Goal: Task Accomplishment & Management: Manage account settings

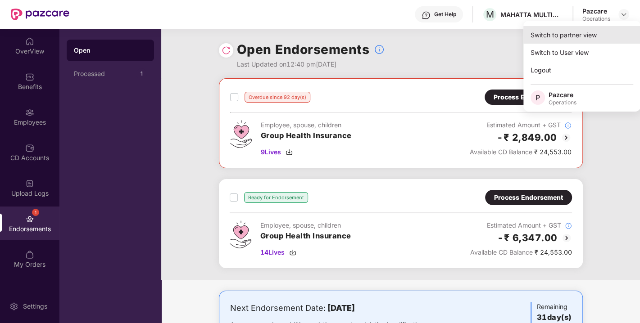
click at [570, 28] on div "Switch to partner view" at bounding box center [581, 35] width 117 height 18
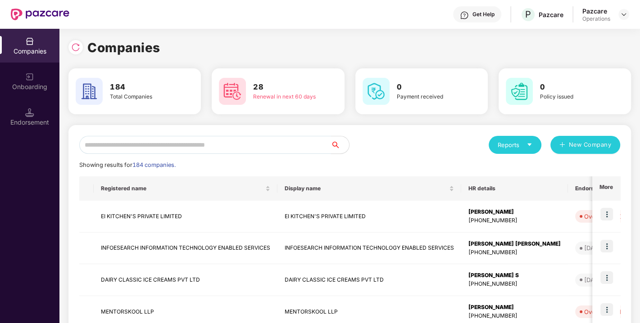
click at [195, 145] on input "text" at bounding box center [205, 145] width 252 height 18
paste input "**********"
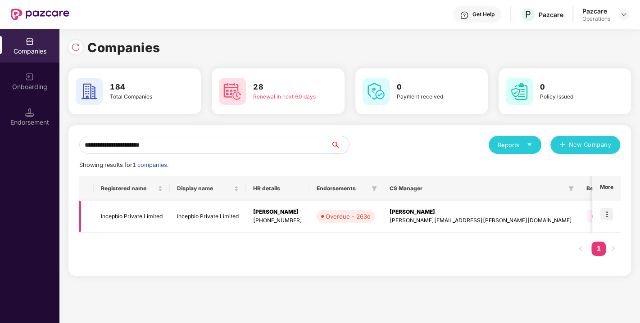
type input "**********"
click at [601, 212] on img at bounding box center [606, 214] width 13 height 13
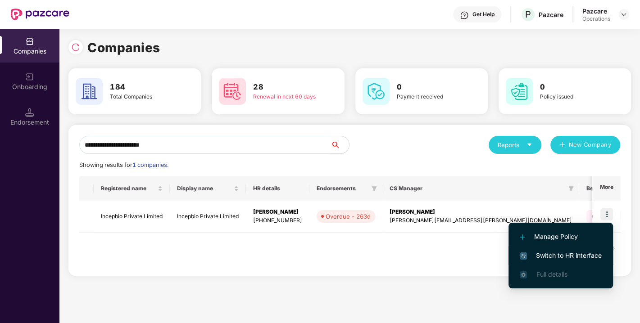
click at [565, 251] on span "Switch to HR interface" at bounding box center [560, 256] width 82 height 10
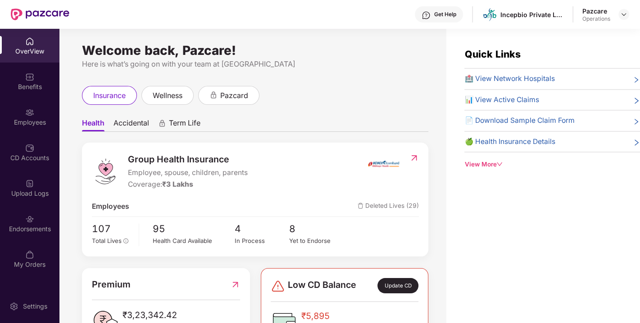
click at [38, 230] on div "Endorsements" at bounding box center [29, 229] width 59 height 9
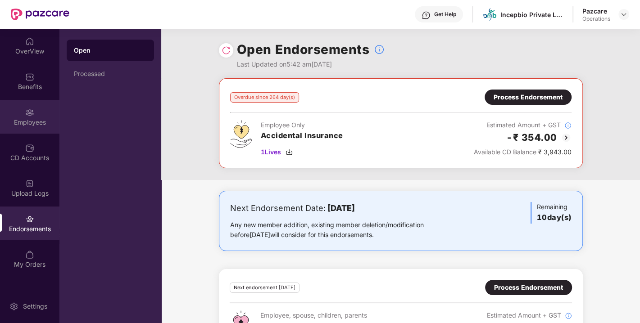
click at [31, 110] on img at bounding box center [29, 112] width 9 height 9
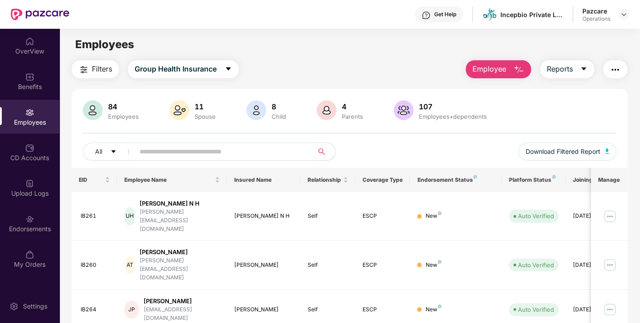
click at [95, 76] on button "Filters" at bounding box center [95, 69] width 47 height 18
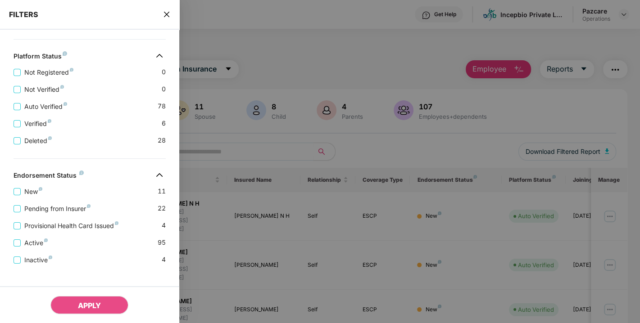
scroll to position [297, 0]
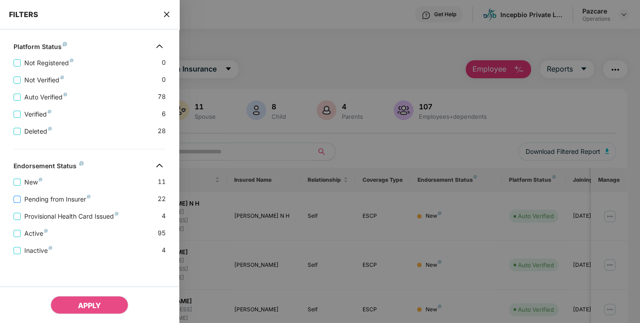
click at [62, 199] on span "Pending from Insurer" at bounding box center [57, 199] width 73 height 10
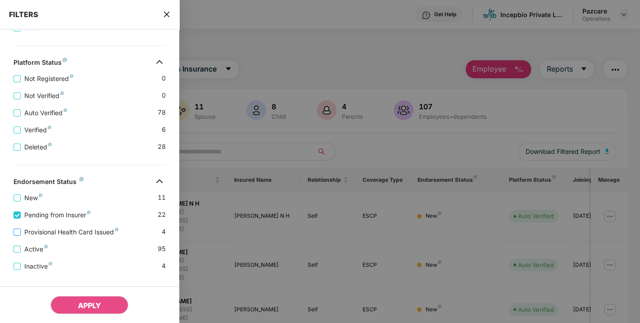
click at [54, 233] on span "Provisional Health Card Issued" at bounding box center [71, 232] width 101 height 10
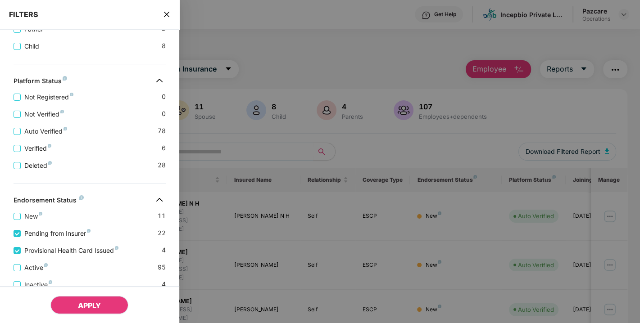
click at [77, 301] on button "APPLY" at bounding box center [89, 305] width 78 height 18
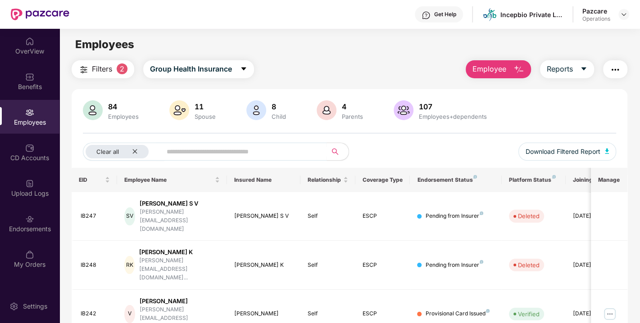
click at [613, 71] on img "button" at bounding box center [614, 69] width 11 height 11
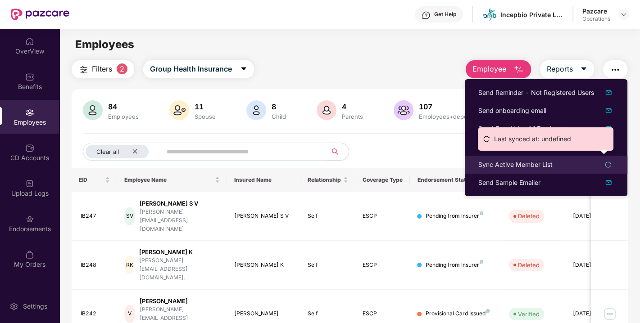
click at [536, 164] on div "Sync Active Member List" at bounding box center [515, 165] width 74 height 10
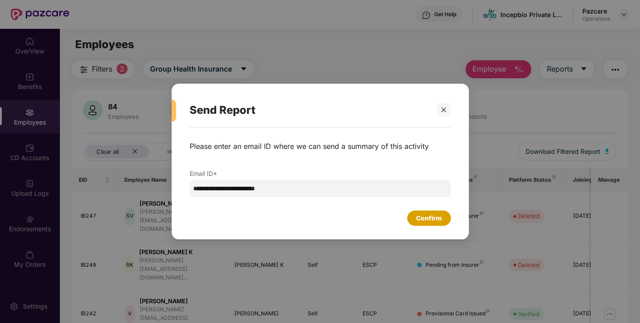
click at [426, 215] on div "Confirm" at bounding box center [429, 218] width 26 height 10
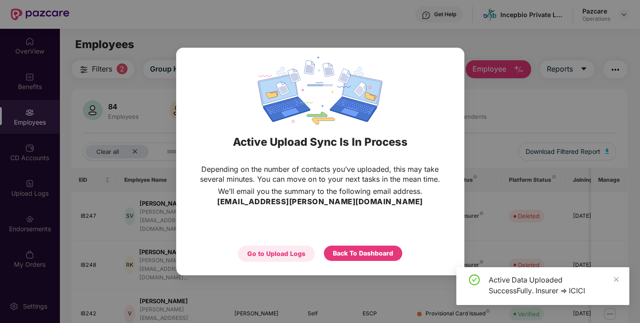
click at [260, 253] on div "Go to Upload Logs" at bounding box center [276, 254] width 58 height 10
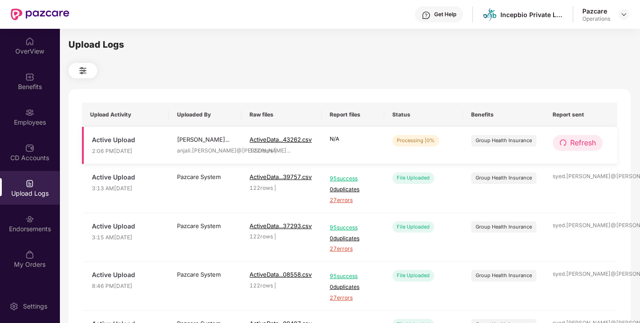
click at [568, 149] on button "Refresh" at bounding box center [577, 143] width 50 height 16
click at [568, 149] on button "Refresh" at bounding box center [577, 143] width 51 height 16
click at [579, 144] on span "Refresh" at bounding box center [583, 142] width 26 height 11
click at [564, 146] on span "redo" at bounding box center [562, 143] width 7 height 8
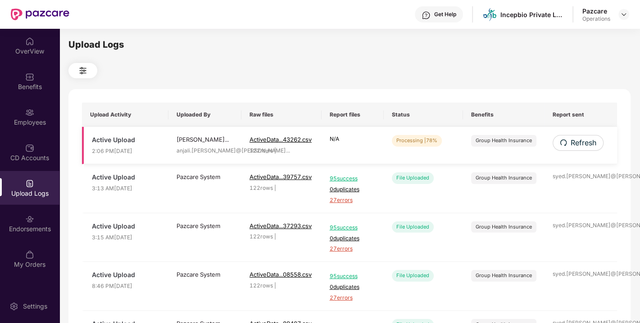
click at [581, 152] on td "Refresh" at bounding box center [580, 145] width 73 height 37
click at [578, 136] on button "Refresh" at bounding box center [577, 143] width 50 height 16
click at [571, 141] on span "Refresh" at bounding box center [583, 142] width 26 height 11
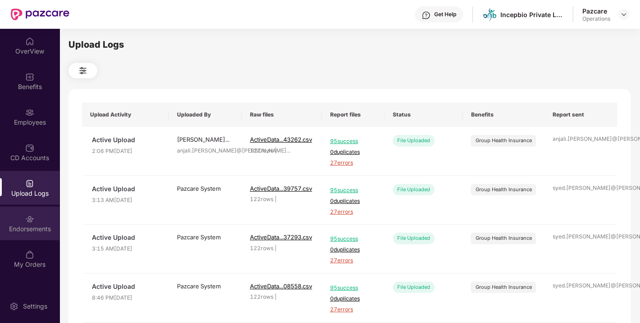
click at [27, 223] on div "Endorsements" at bounding box center [29, 224] width 59 height 34
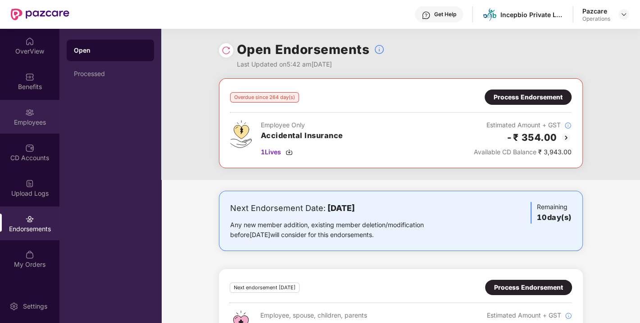
click at [23, 119] on div "Employees" at bounding box center [29, 122] width 59 height 9
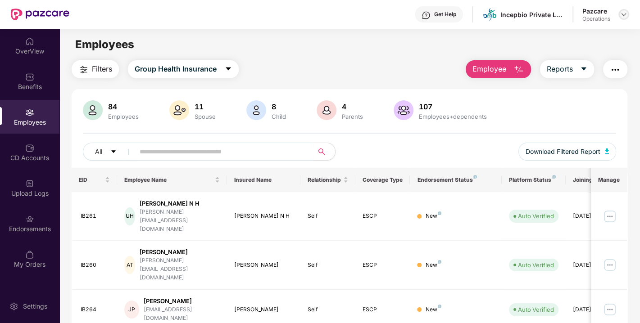
click at [625, 14] on img at bounding box center [623, 14] width 7 height 7
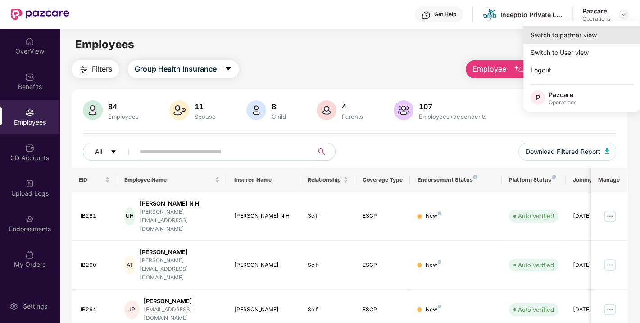
click at [586, 32] on div "Switch to partner view" at bounding box center [581, 35] width 117 height 18
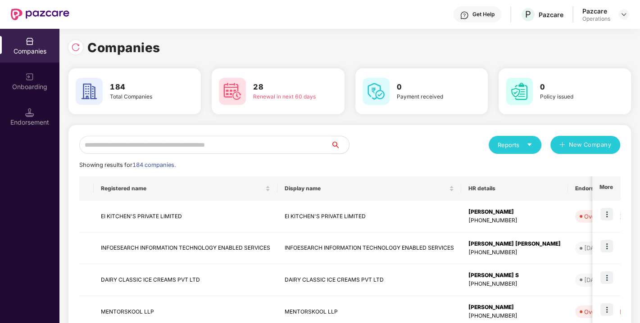
click at [241, 139] on input "text" at bounding box center [205, 145] width 252 height 18
paste input "**********"
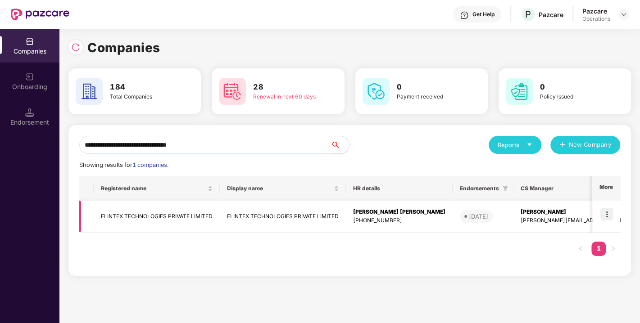
type input "**********"
click at [602, 211] on img at bounding box center [606, 214] width 13 height 13
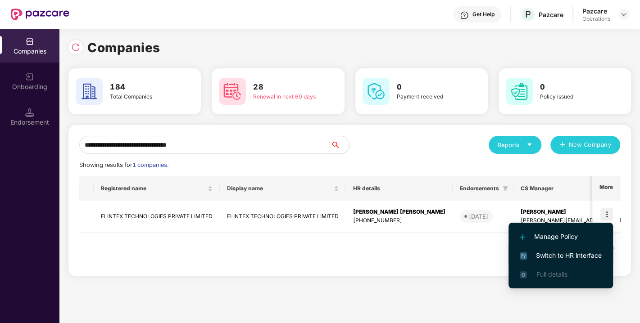
click at [563, 254] on span "Switch to HR interface" at bounding box center [560, 256] width 82 height 10
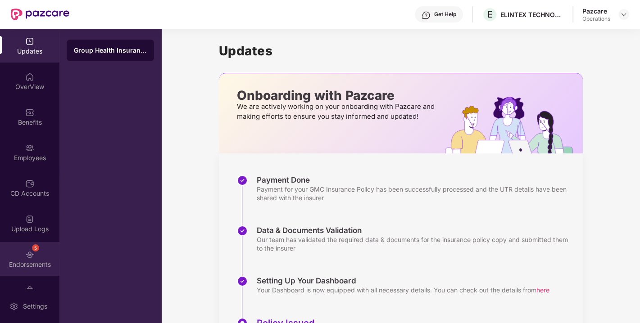
click at [32, 249] on div "5" at bounding box center [35, 247] width 7 height 7
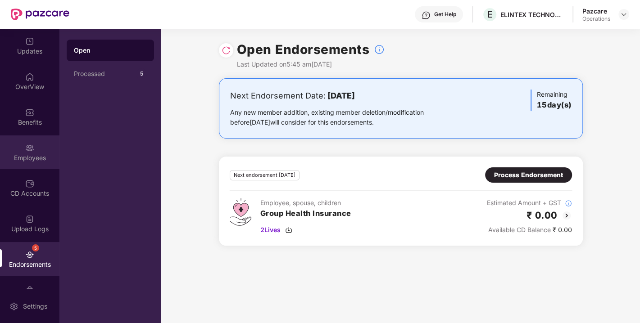
click at [26, 155] on div "Employees" at bounding box center [29, 157] width 59 height 9
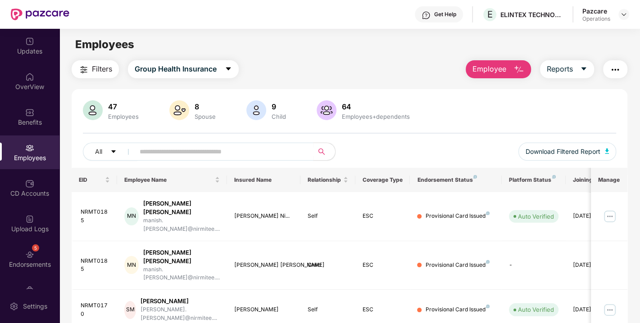
click at [106, 68] on span "Filters" at bounding box center [102, 68] width 20 height 11
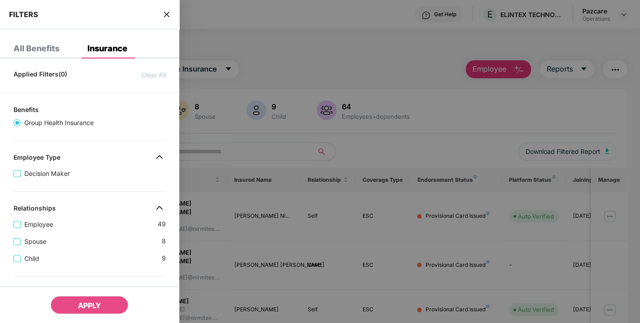
scroll to position [249, 0]
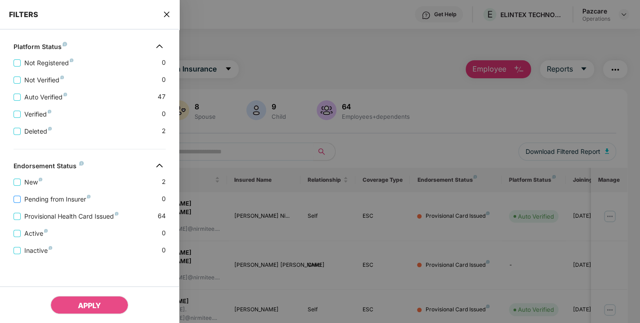
click at [55, 201] on span "Pending from Insurer" at bounding box center [57, 199] width 73 height 10
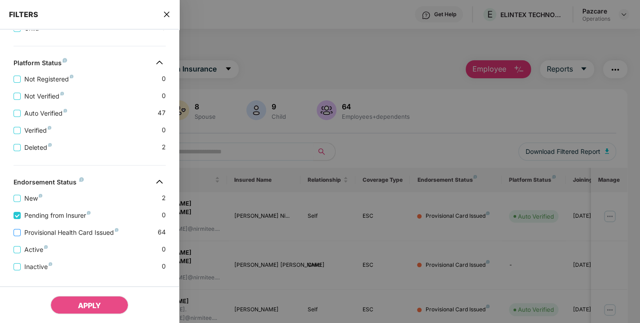
click at [54, 231] on span "Provisional Health Card Issued" at bounding box center [71, 233] width 101 height 10
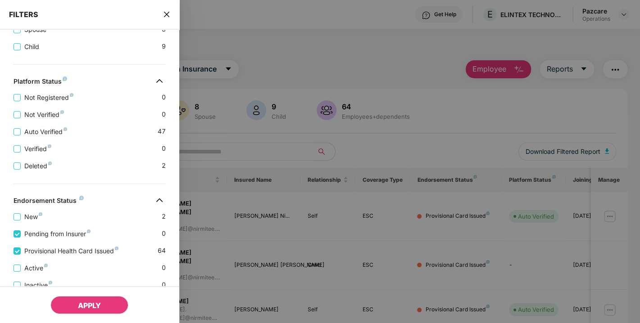
click at [77, 305] on button "APPLY" at bounding box center [89, 305] width 78 height 18
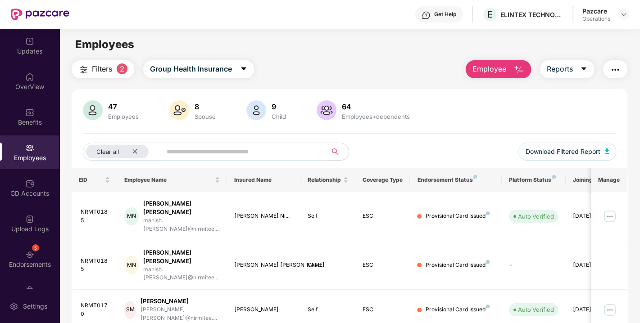
click at [612, 68] on img "button" at bounding box center [614, 69] width 11 height 11
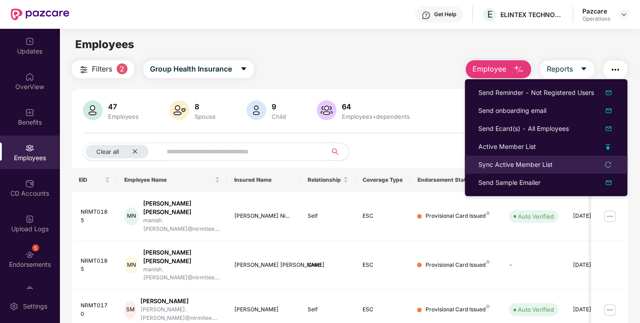
click at [531, 170] on li "Sync Active Member List" at bounding box center [546, 165] width 162 height 18
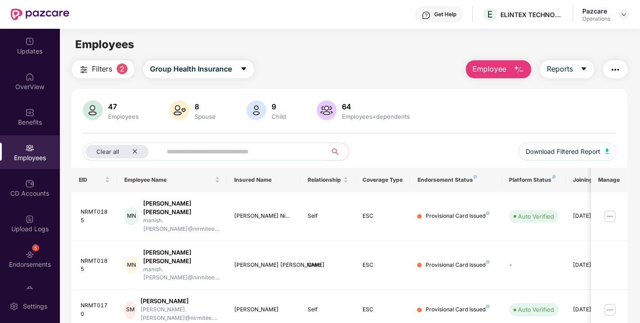
click at [614, 68] on img "button" at bounding box center [614, 69] width 11 height 11
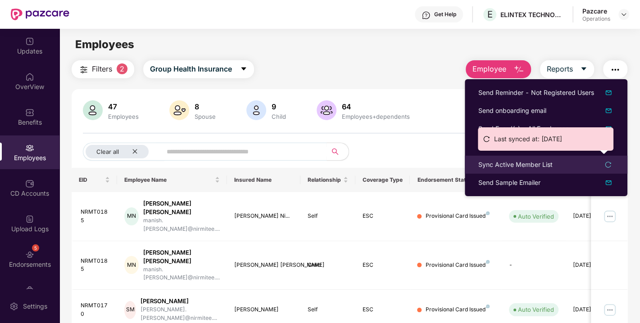
click at [537, 160] on div "Sync Active Member List" at bounding box center [515, 165] width 74 height 10
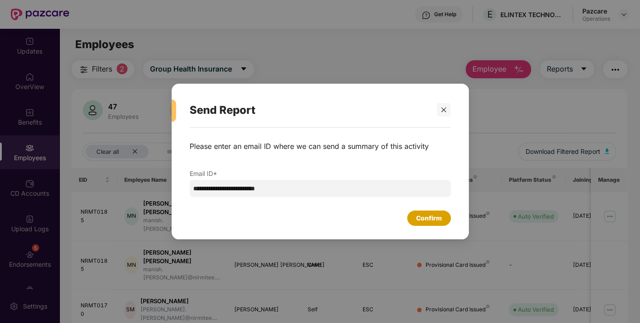
click at [431, 215] on div "Confirm" at bounding box center [429, 218] width 26 height 10
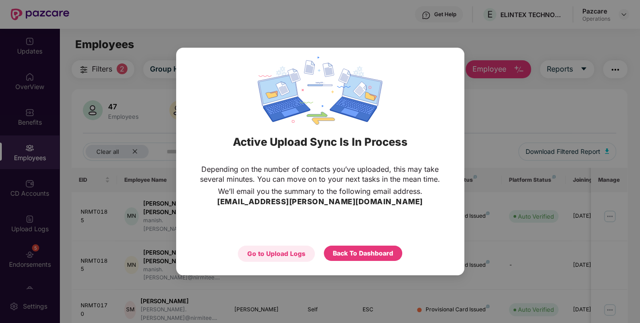
click at [284, 249] on div "Go to Upload Logs" at bounding box center [276, 254] width 58 height 10
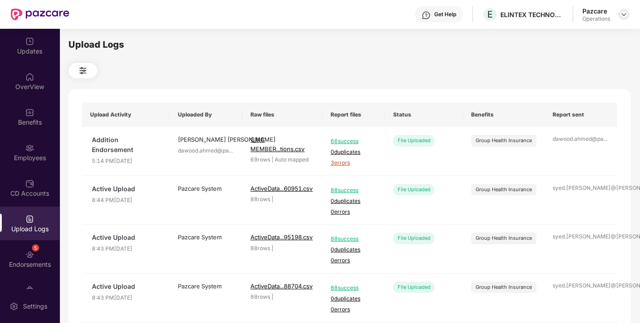
click at [624, 13] on img at bounding box center [623, 14] width 7 height 7
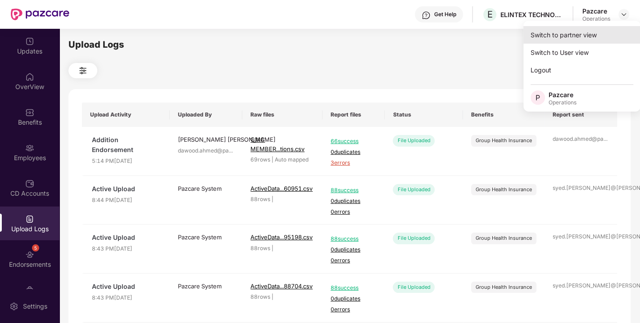
click at [571, 39] on div "Switch to partner view" at bounding box center [581, 35] width 117 height 18
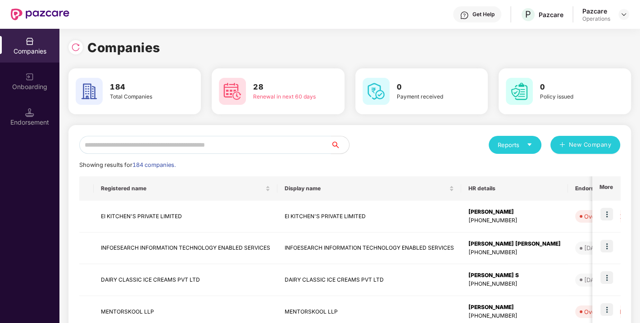
click at [238, 139] on input "text" at bounding box center [205, 145] width 252 height 18
paste input "**********"
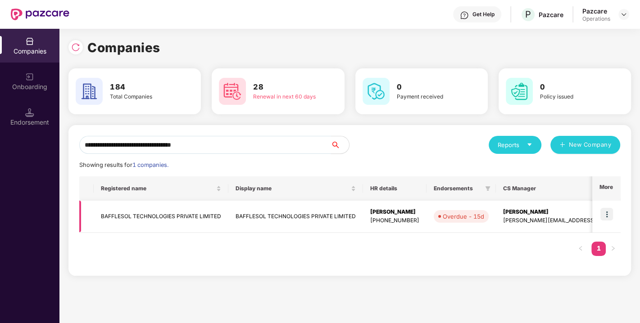
type input "**********"
click at [606, 216] on img at bounding box center [606, 214] width 13 height 13
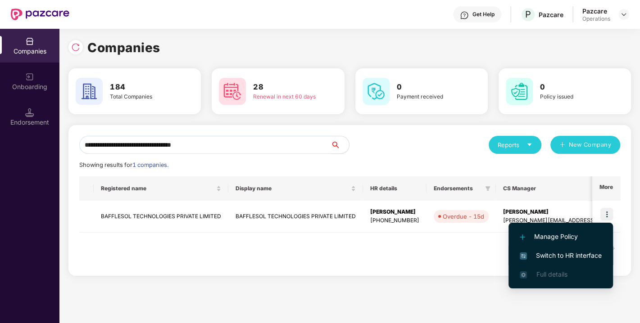
click at [561, 256] on span "Switch to HR interface" at bounding box center [560, 256] width 82 height 10
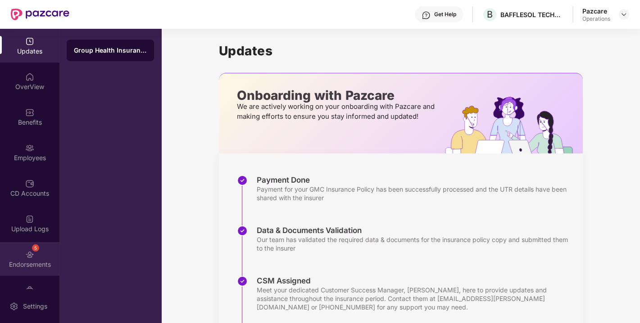
click at [21, 251] on div "5 Endorsements" at bounding box center [29, 259] width 59 height 34
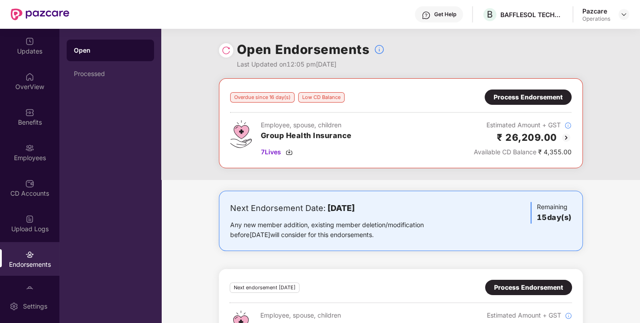
click at [25, 153] on div "Employees" at bounding box center [29, 157] width 59 height 9
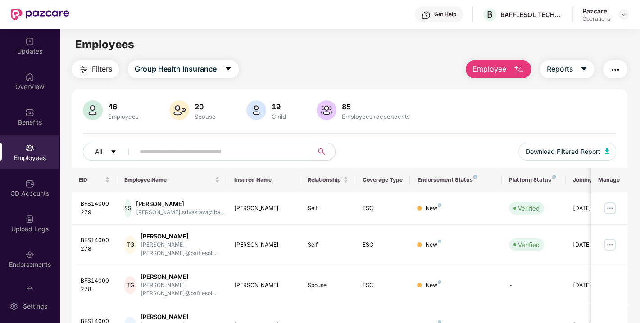
click at [99, 71] on span "Filters" at bounding box center [102, 68] width 20 height 11
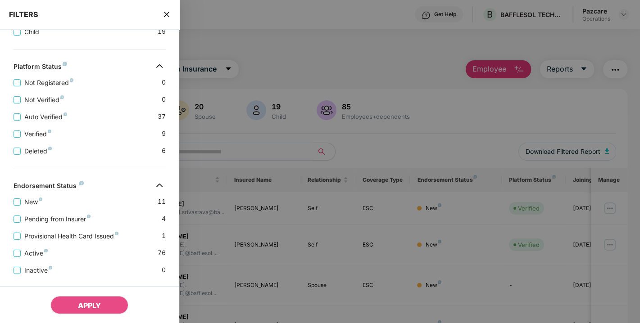
scroll to position [249, 0]
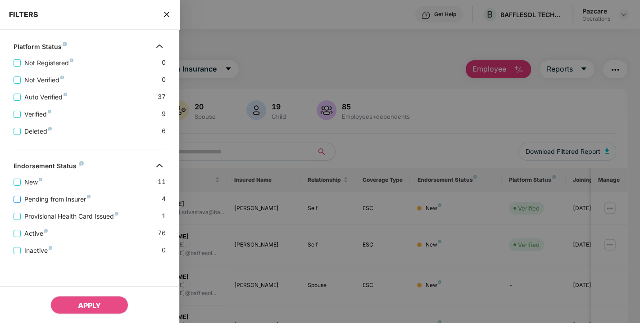
click at [55, 198] on span "Pending from Insurer" at bounding box center [57, 199] width 73 height 10
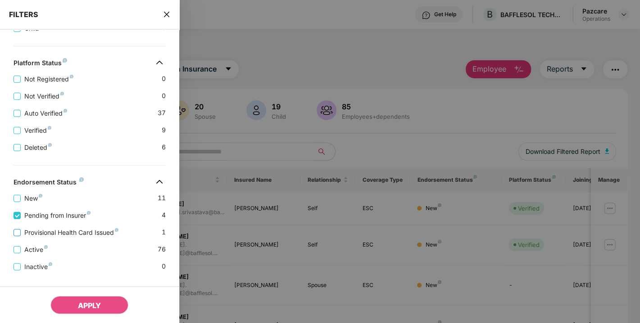
click at [53, 230] on span "Provisional Health Card Issued" at bounding box center [71, 233] width 101 height 10
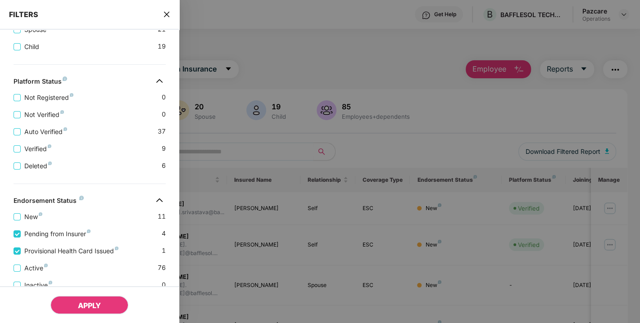
click at [85, 301] on span "APPLY" at bounding box center [89, 305] width 23 height 9
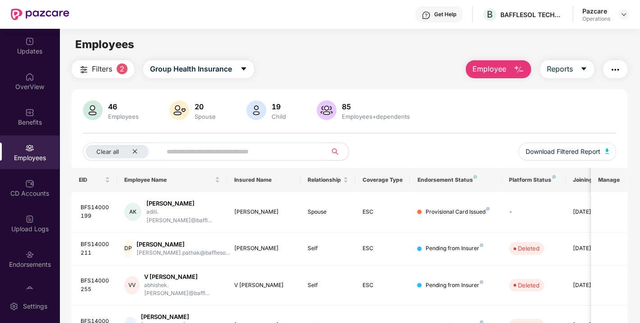
click at [619, 65] on img "button" at bounding box center [614, 69] width 11 height 11
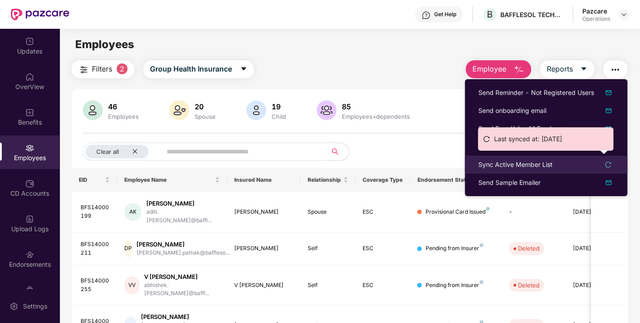
click at [509, 166] on div "Sync Active Member List" at bounding box center [515, 165] width 74 height 10
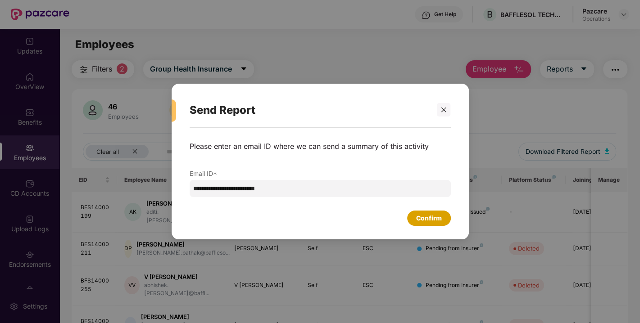
click at [426, 215] on div "Confirm" at bounding box center [429, 218] width 26 height 10
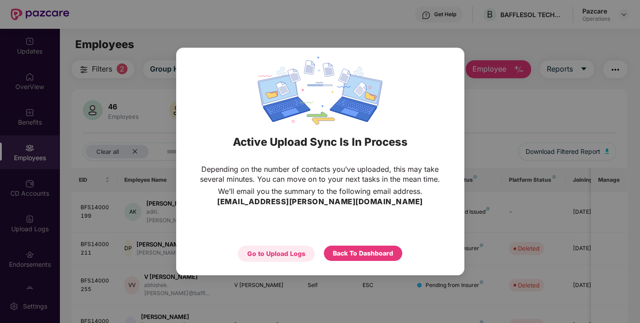
click at [297, 246] on div "Go to Upload Logs" at bounding box center [276, 254] width 77 height 16
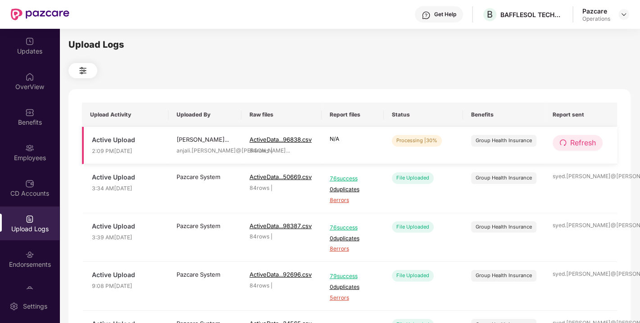
click at [565, 143] on icon "redo" at bounding box center [562, 143] width 6 height 6
click at [584, 143] on span "Refresh" at bounding box center [583, 142] width 26 height 11
click at [568, 146] on button "Refresh" at bounding box center [577, 143] width 50 height 16
click at [568, 146] on button "Refresh" at bounding box center [577, 143] width 51 height 16
click at [579, 144] on span "Refresh" at bounding box center [583, 142] width 26 height 11
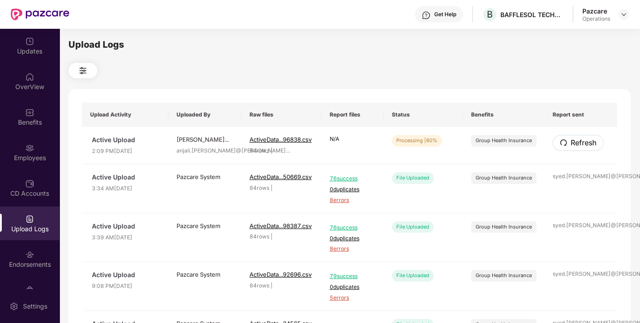
click at [579, 144] on span "Refresh" at bounding box center [583, 142] width 26 height 11
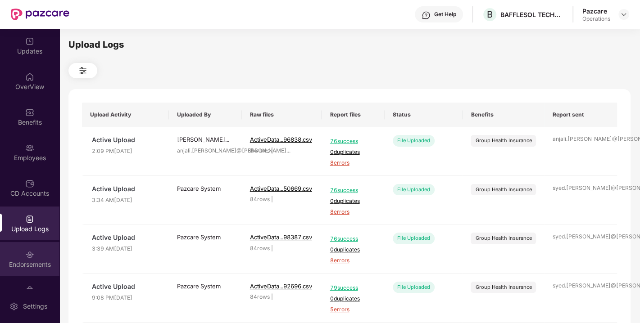
click at [29, 254] on img at bounding box center [29, 254] width 9 height 9
